Goal: Task Accomplishment & Management: Manage account settings

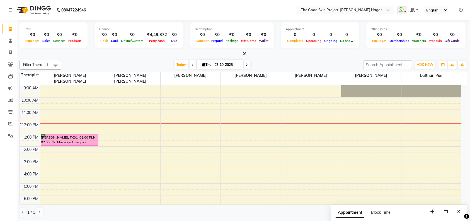
click at [246, 67] on span at bounding box center [247, 64] width 7 height 9
type input "03-10-2025"
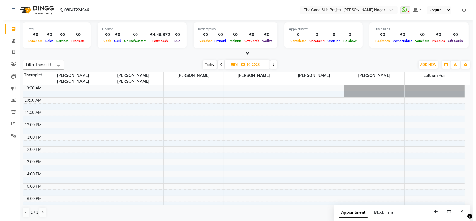
scroll to position [9, 0]
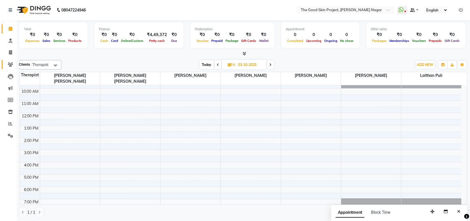
click at [13, 64] on icon at bounding box center [10, 64] width 5 height 4
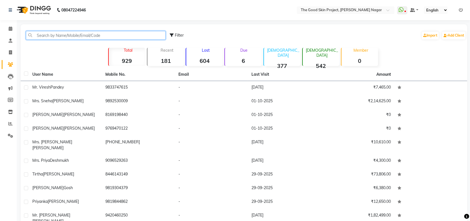
click at [76, 37] on input "text" at bounding box center [96, 35] width 140 height 9
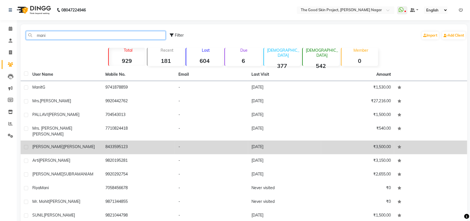
type input "mani"
click at [86, 144] on div "[PERSON_NAME]" at bounding box center [65, 147] width 66 height 6
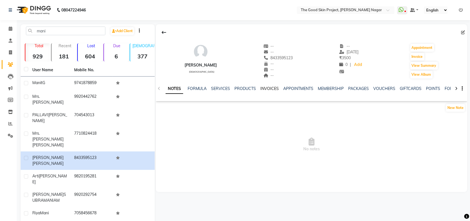
click at [261, 88] on link "INVOICES" at bounding box center [270, 88] width 18 height 5
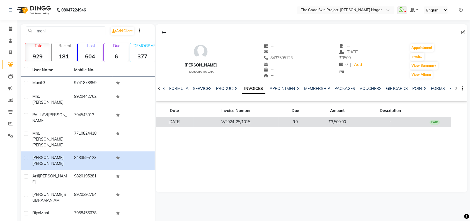
click at [344, 124] on td "₹3,500.00" at bounding box center [338, 122] width 50 height 10
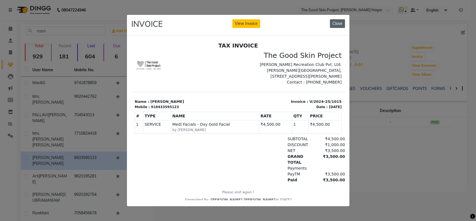
click at [342, 21] on button "Close" at bounding box center [337, 23] width 15 height 9
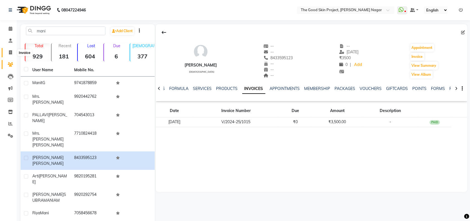
click at [9, 53] on icon at bounding box center [10, 52] width 3 height 4
select select "3005"
select select "service"
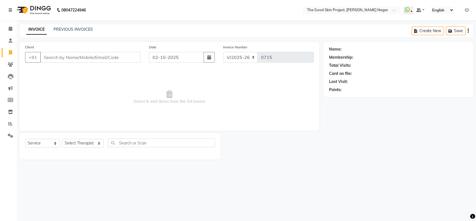
click at [73, 57] on input "Client" at bounding box center [90, 57] width 100 height 11
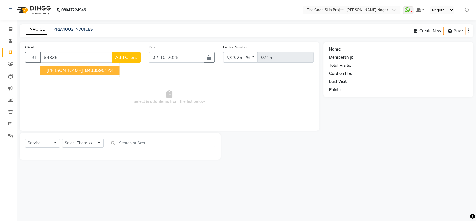
click at [74, 71] on span "[PERSON_NAME]" at bounding box center [65, 70] width 36 height 6
type input "8433595123"
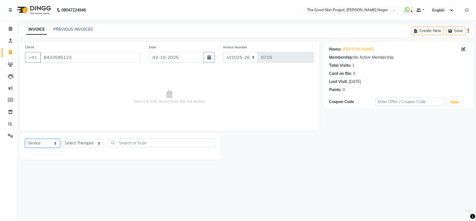
click at [54, 142] on select "Select Service Product Membership Package Voucher Prepaid Gift Card" at bounding box center [42, 143] width 35 height 9
click at [25, 139] on select "Select Service Product Membership Package Voucher Prepaid Gift Card" at bounding box center [42, 143] width 35 height 9
click at [92, 145] on select "Select Therapist [PERSON_NAME] [PERSON_NAME] [PERSON_NAME] Sawant [PERSON_NAME]…" at bounding box center [83, 143] width 42 height 9
select select "69113"
click at [62, 139] on select "Select Therapist [PERSON_NAME] [PERSON_NAME] [PERSON_NAME] Sawant [PERSON_NAME]…" at bounding box center [83, 143] width 42 height 9
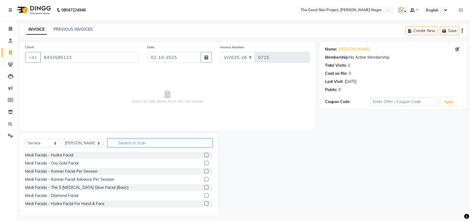
click at [131, 143] on input "text" at bounding box center [160, 142] width 105 height 9
type input "o"
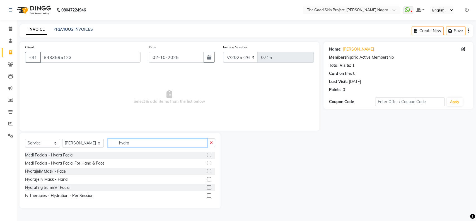
type input "hydra"
click at [210, 153] on label at bounding box center [209, 155] width 4 height 4
click at [210, 153] on input "checkbox" at bounding box center [209, 155] width 4 height 4
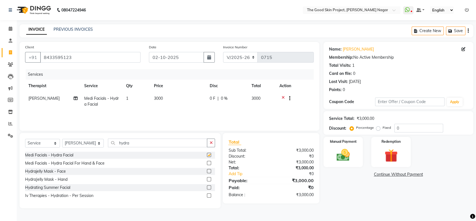
checkbox input "false"
click at [167, 95] on td "3000" at bounding box center [179, 101] width 56 height 18
select select "69113"
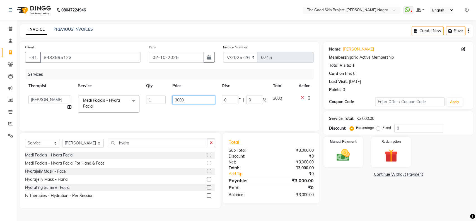
click at [187, 99] on input "3000" at bounding box center [193, 99] width 43 height 9
type input "3"
type input "2000"
click at [204, 110] on td "2000" at bounding box center [193, 104] width 49 height 24
select select "69113"
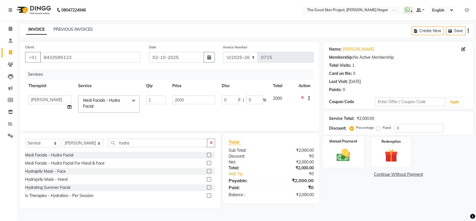
click at [348, 151] on img at bounding box center [343, 155] width 22 height 16
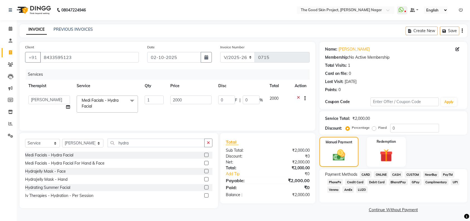
click at [413, 181] on span "GPay" at bounding box center [415, 182] width 11 height 6
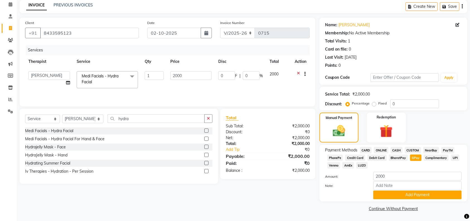
scroll to position [25, 0]
click at [395, 193] on button "Add Payment" at bounding box center [418, 194] width 88 height 9
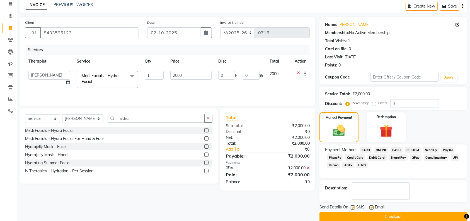
scroll to position [33, 0]
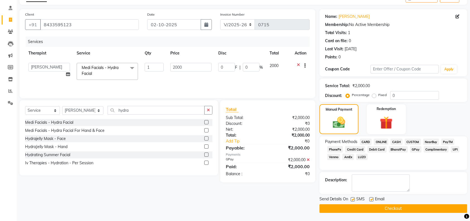
click at [374, 206] on button "Checkout" at bounding box center [394, 208] width 148 height 9
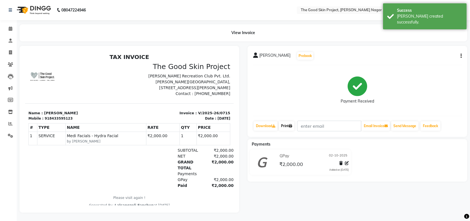
click at [287, 124] on link "Print" at bounding box center [287, 125] width 16 height 9
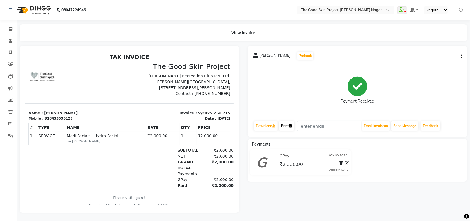
click at [283, 126] on link "Print" at bounding box center [287, 125] width 16 height 9
click at [9, 28] on icon at bounding box center [11, 29] width 4 height 4
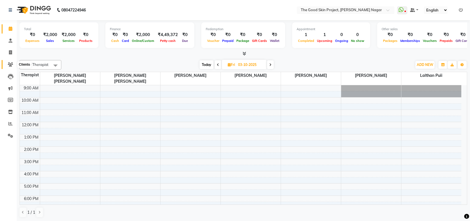
click at [10, 62] on icon at bounding box center [10, 64] width 5 height 4
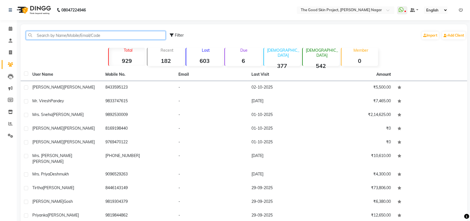
click at [138, 37] on input "text" at bounding box center [96, 35] width 140 height 9
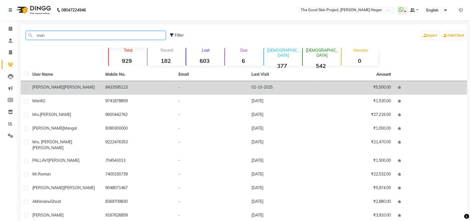
type input "man"
click at [137, 86] on td "8433595123" at bounding box center [138, 88] width 73 height 14
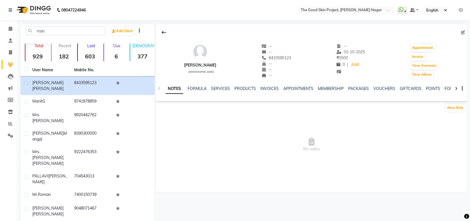
click at [263, 85] on div "NOTES FORMULA SERVICES PRODUCTS INVOICES APPOINTMENTS MEMBERSHIP PACKAGES VOUCH…" at bounding box center [312, 88] width 312 height 19
click at [272, 90] on link "INVOICES" at bounding box center [270, 88] width 18 height 5
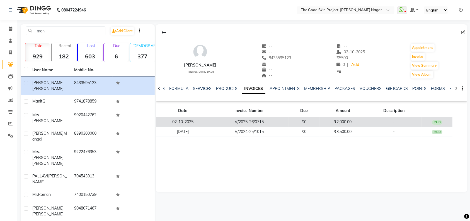
click at [336, 122] on td "₹2,000.00" at bounding box center [343, 122] width 46 height 10
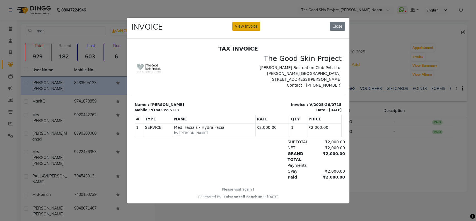
click at [246, 22] on button "View Invoice" at bounding box center [246, 26] width 28 height 9
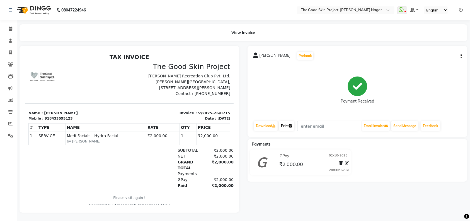
click at [283, 122] on link "Print" at bounding box center [287, 125] width 16 height 9
click at [10, 28] on icon at bounding box center [11, 29] width 4 height 4
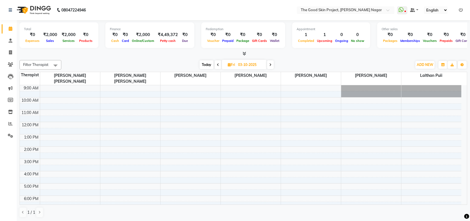
click at [248, 64] on input "03-10-2025" at bounding box center [251, 65] width 28 height 8
select select "10"
select select "2025"
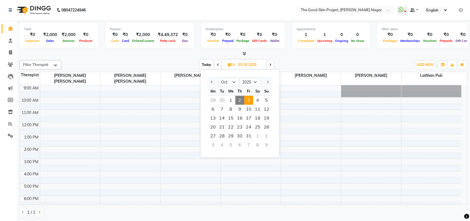
click at [241, 99] on span "2" at bounding box center [240, 100] width 9 height 9
type input "02-10-2025"
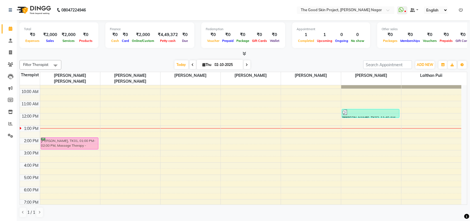
drag, startPoint x: 71, startPoint y: 121, endPoint x: 81, endPoint y: 133, distance: 15.0
click at [81, 133] on div "[PERSON_NAME], TK01, 01:00 PM-02:00 PM, Massage Therapy - Swedish Massage - 60 …" at bounding box center [70, 143] width 60 height 135
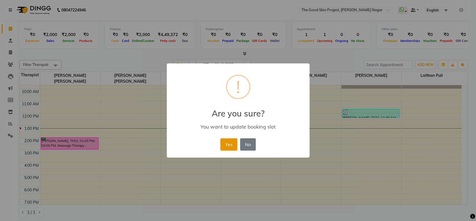
click at [230, 143] on button "Yes" at bounding box center [228, 144] width 17 height 12
